Goal: Task Accomplishment & Management: Complete application form

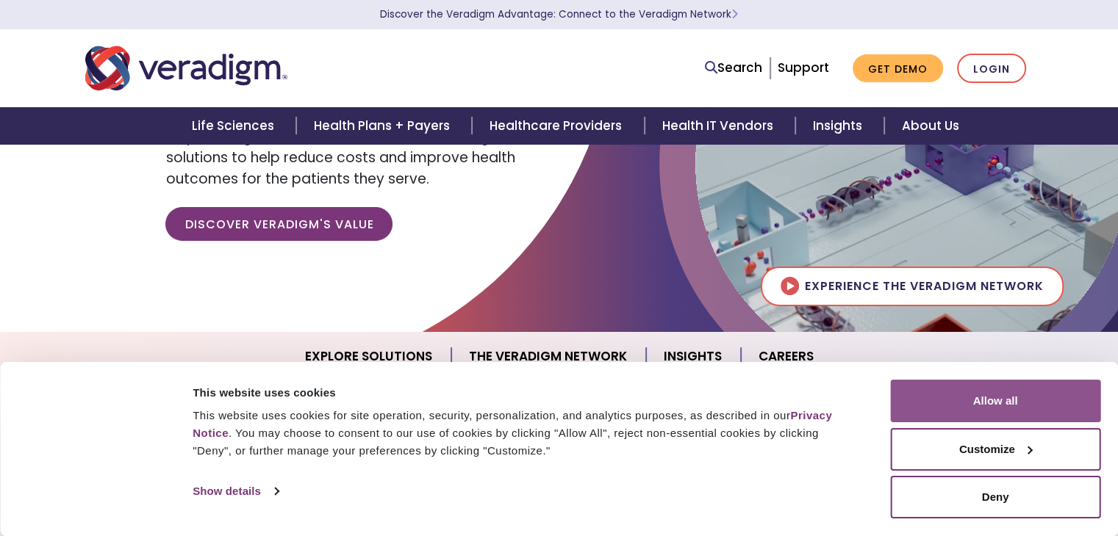
click at [1008, 418] on button "Allow all" at bounding box center [995, 401] width 210 height 43
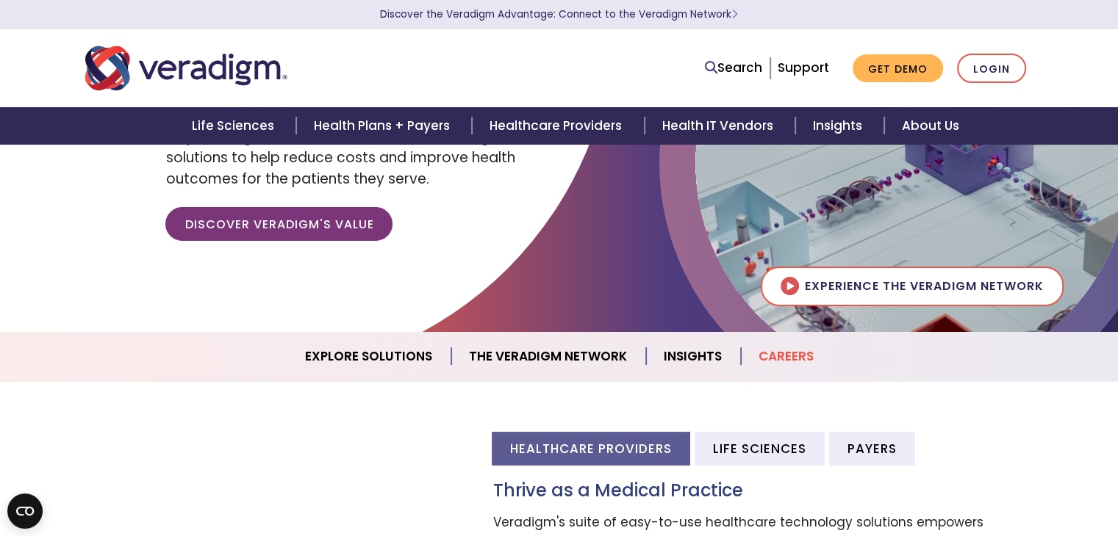
click at [780, 354] on link "Careers" at bounding box center [786, 356] width 90 height 37
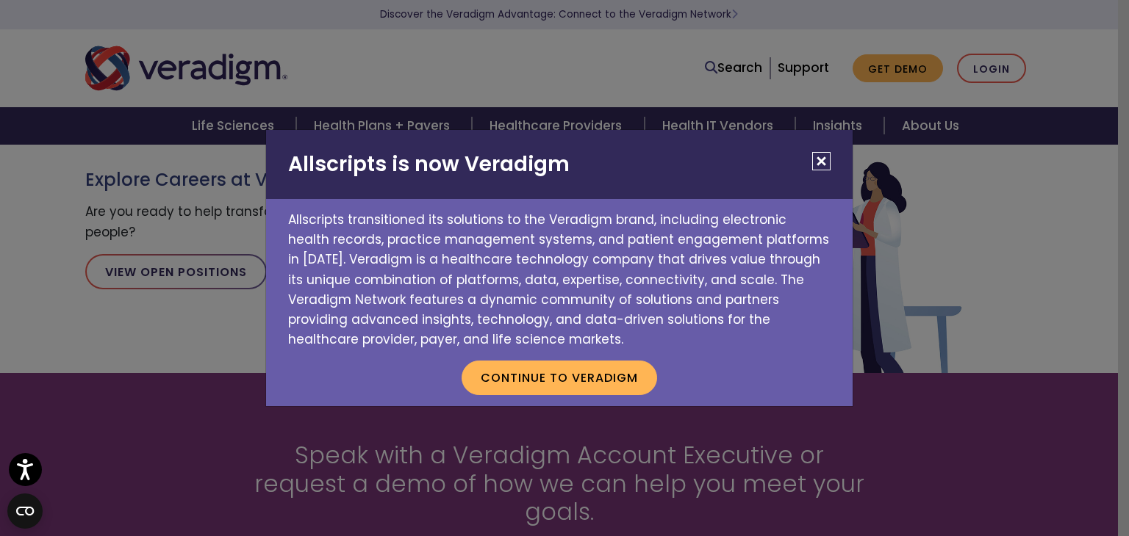
click at [824, 165] on button "Close" at bounding box center [821, 161] width 18 height 18
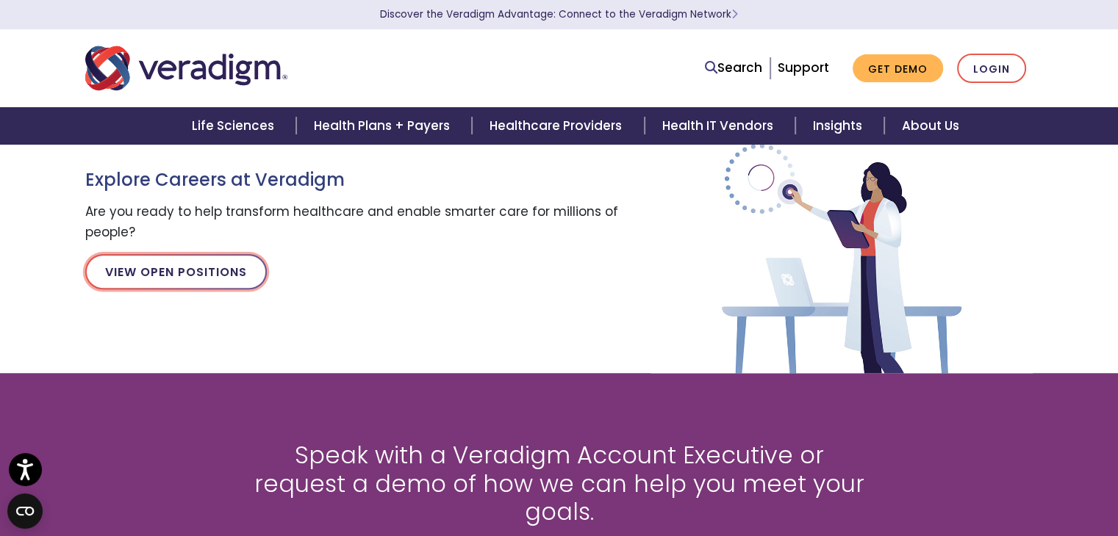
click at [193, 273] on link "View Open Positions" at bounding box center [176, 271] width 182 height 35
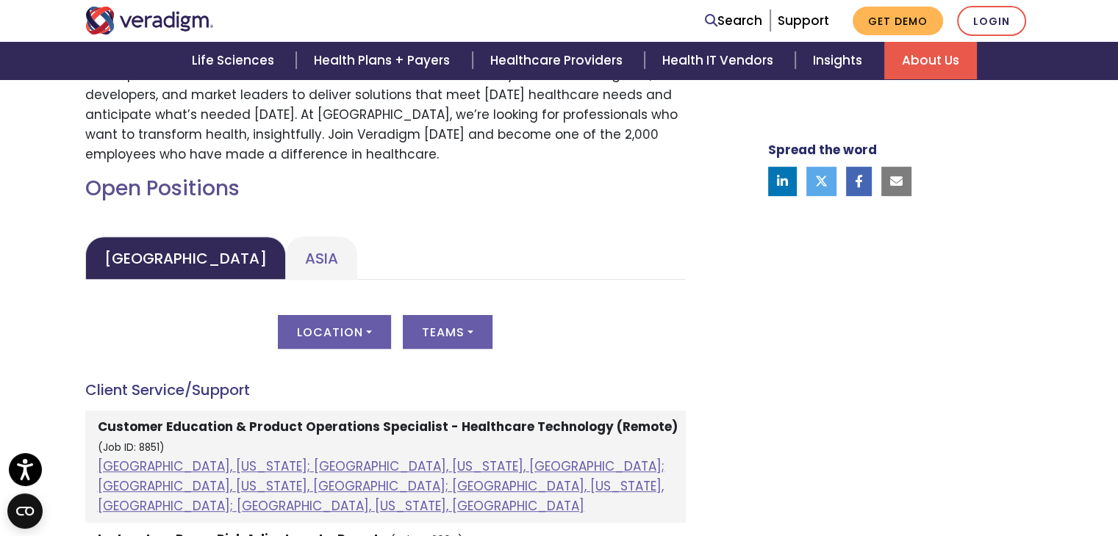
scroll to position [584, 0]
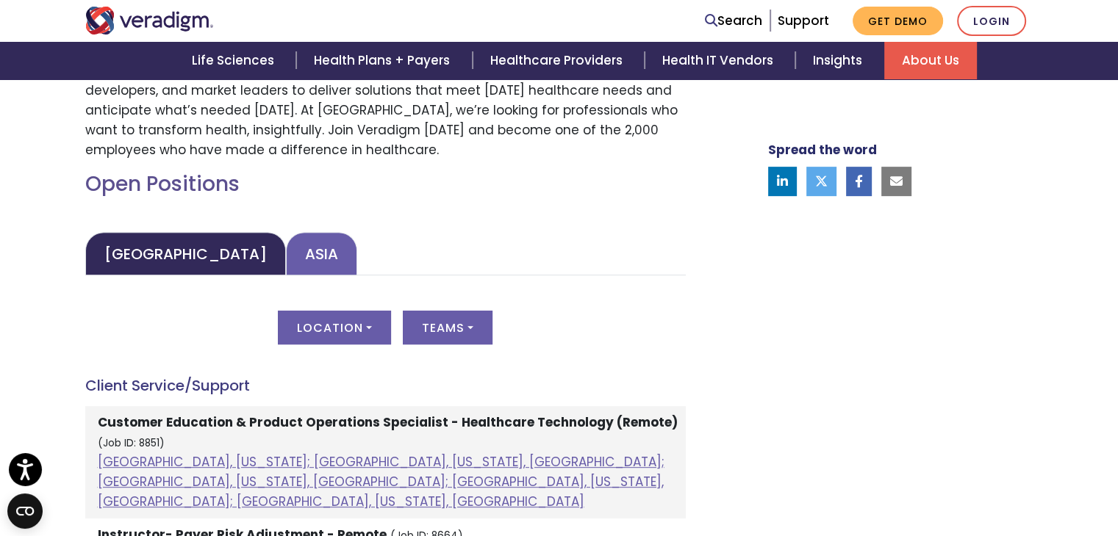
click at [288, 248] on link "Asia" at bounding box center [321, 253] width 71 height 43
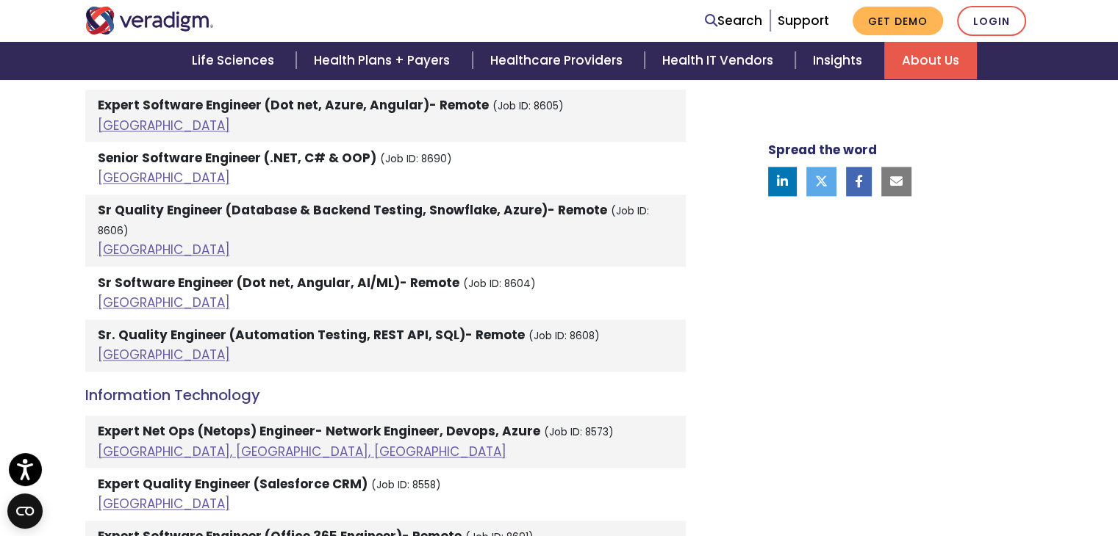
scroll to position [1978, 0]
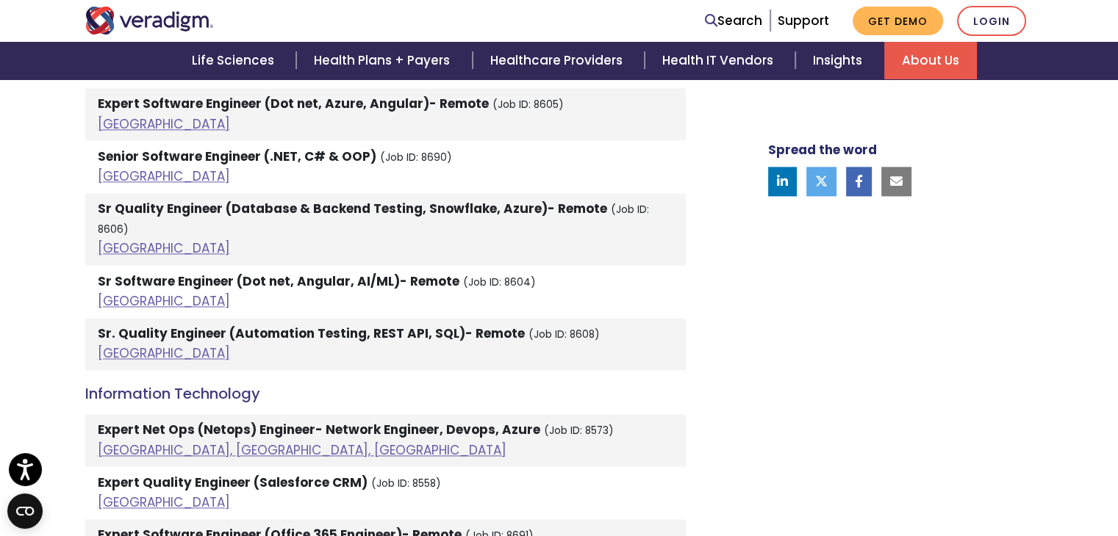
click at [301, 325] on strong "Sr. Quality Engineer (Automation Testing, REST API, SQL)- Remote" at bounding box center [311, 334] width 427 height 18
click at [107, 345] on link "India" at bounding box center [164, 354] width 132 height 18
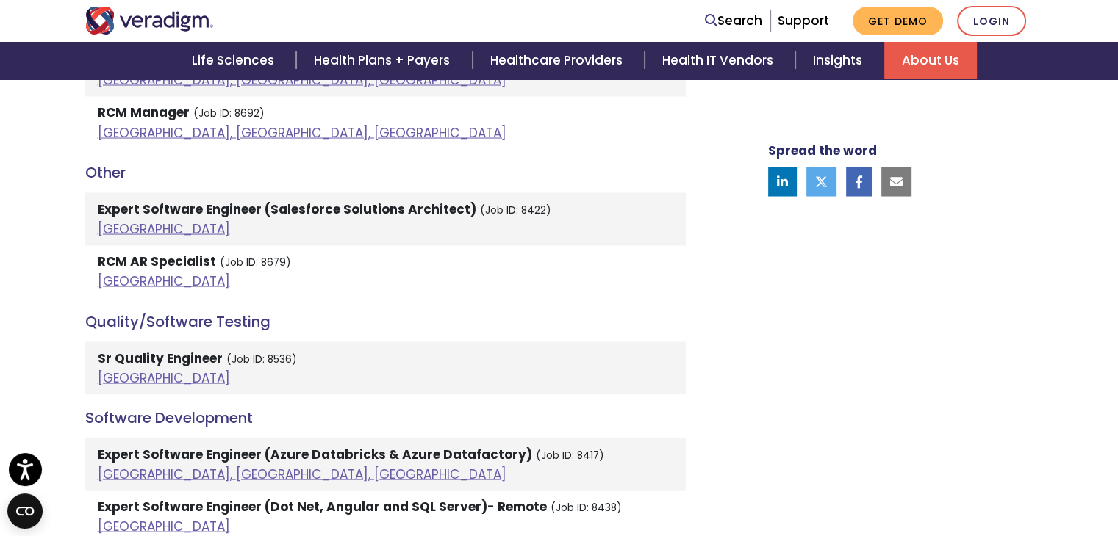
scroll to position [2760, 0]
click at [104, 369] on link "India" at bounding box center [164, 378] width 132 height 18
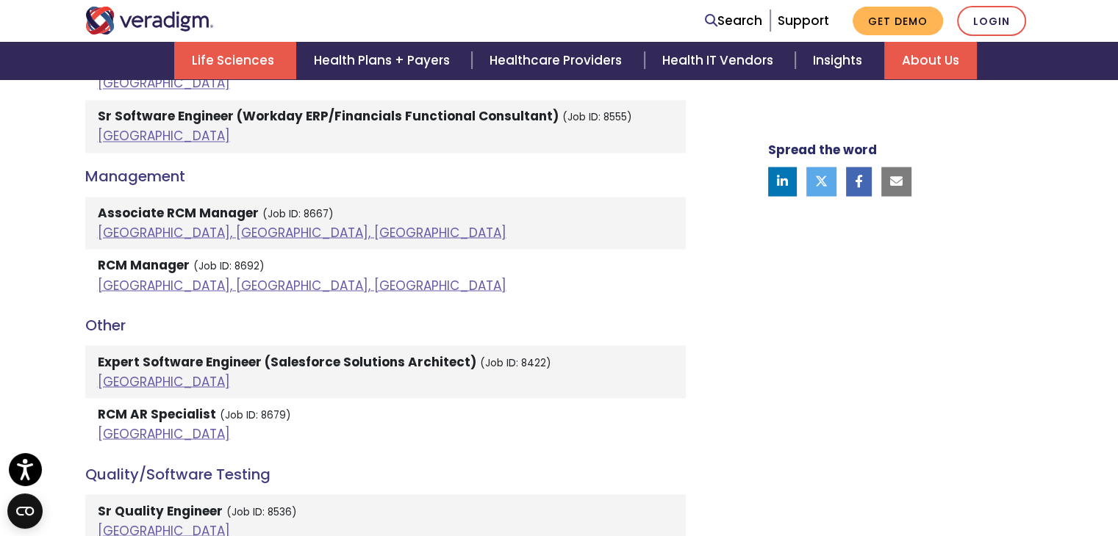
scroll to position [2536, 0]
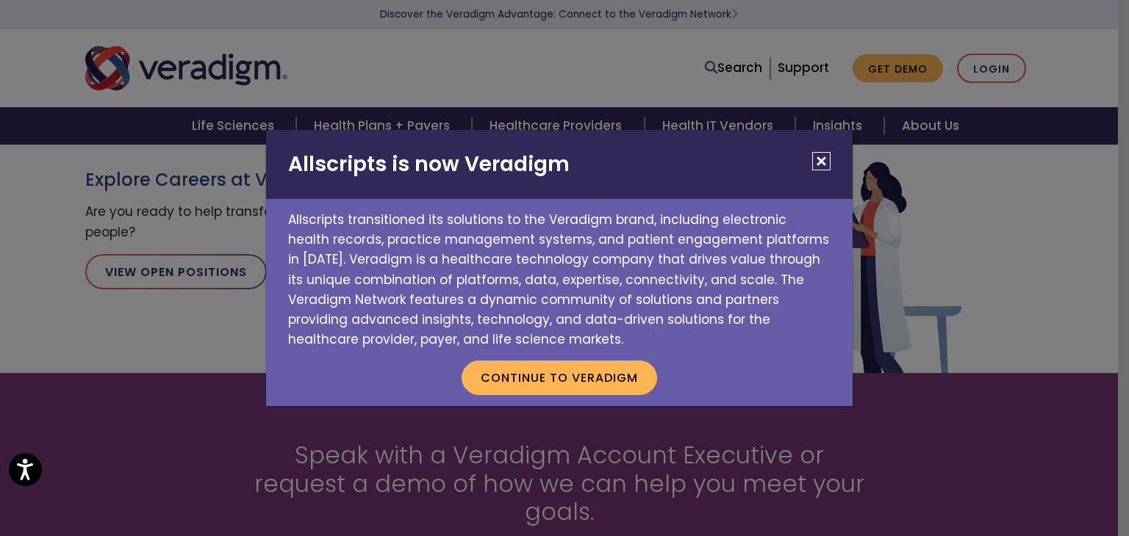
click at [825, 162] on button "Close" at bounding box center [821, 161] width 18 height 18
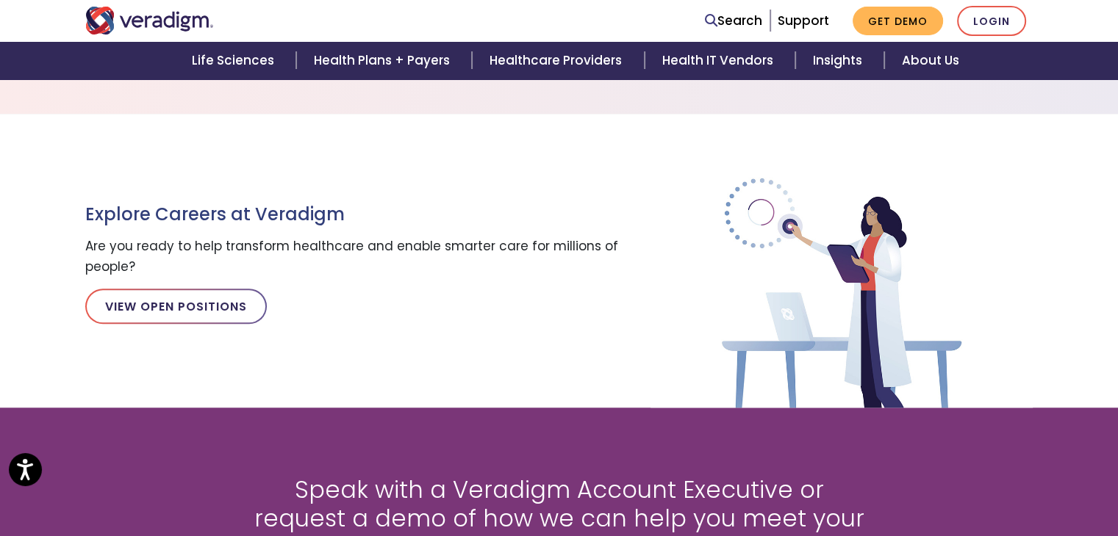
scroll to position [165, 0]
